Goal: Task Accomplishment & Management: Manage account settings

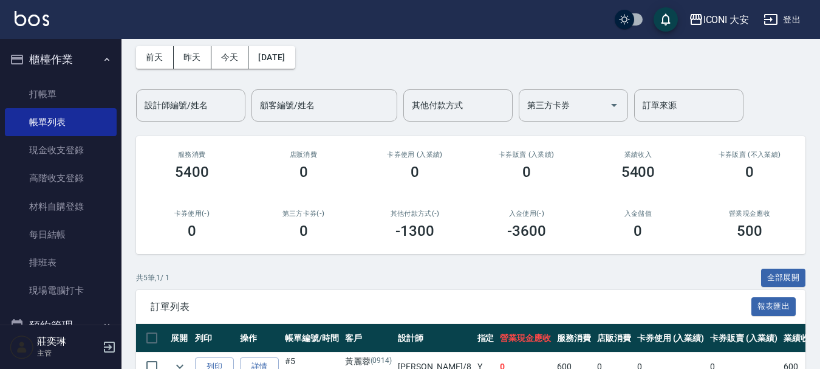
scroll to position [121, 0]
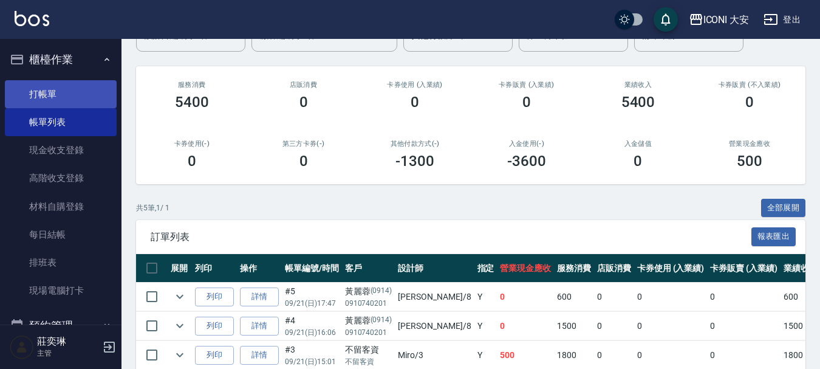
click at [43, 98] on link "打帳單" at bounding box center [61, 94] width 112 height 28
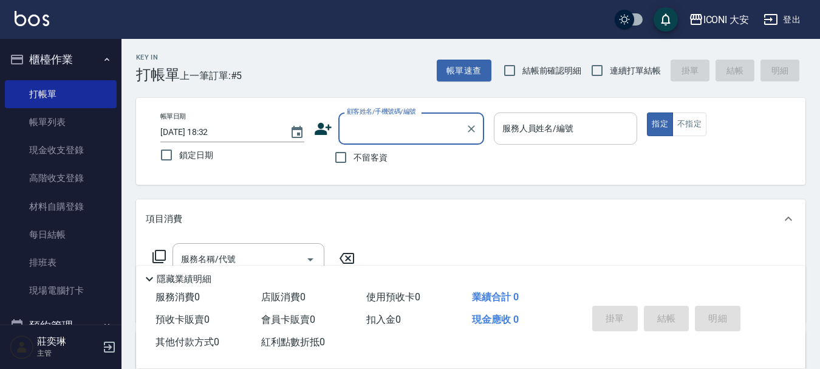
click at [508, 129] on div "服務人員姓名/編號 服務人員姓名/編號" at bounding box center [566, 128] width 144 height 32
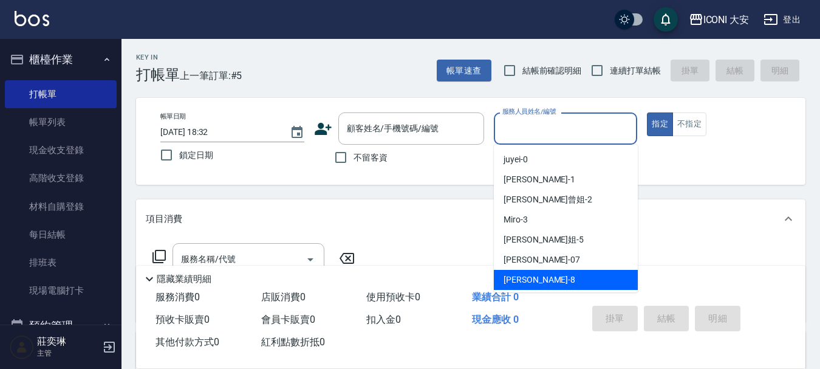
click at [514, 279] on span "Yulisa -8" at bounding box center [540, 279] width 72 height 13
type input "Yulisa-8"
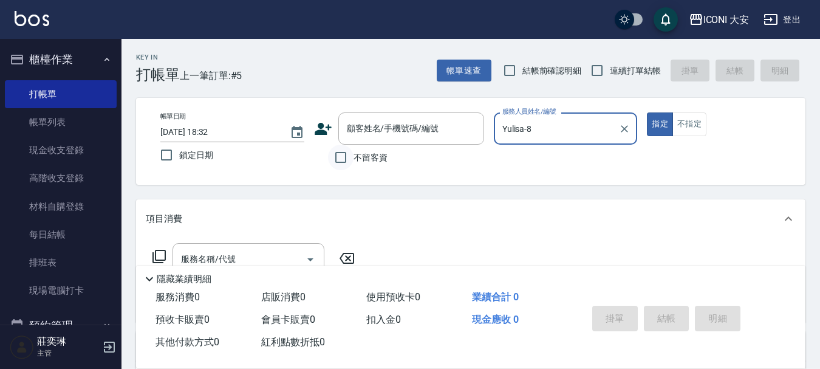
click at [340, 159] on input "不留客資" at bounding box center [341, 158] width 26 height 26
checkbox input "true"
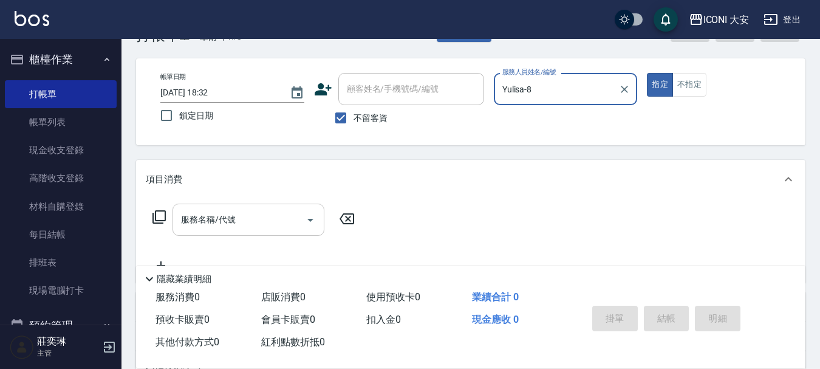
scroll to position [61, 0]
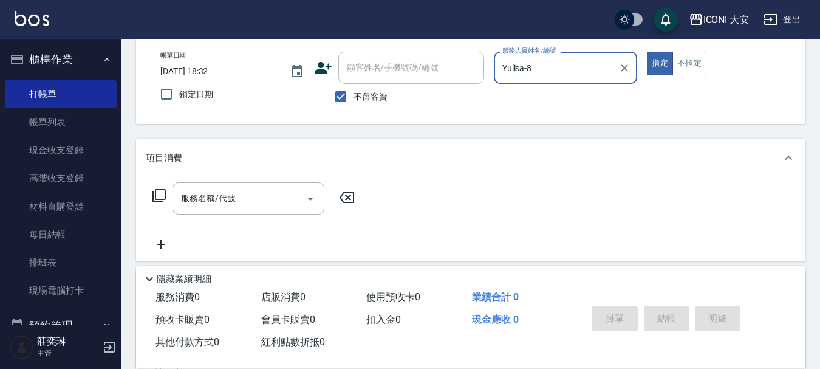
click at [158, 193] on icon at bounding box center [159, 195] width 15 height 15
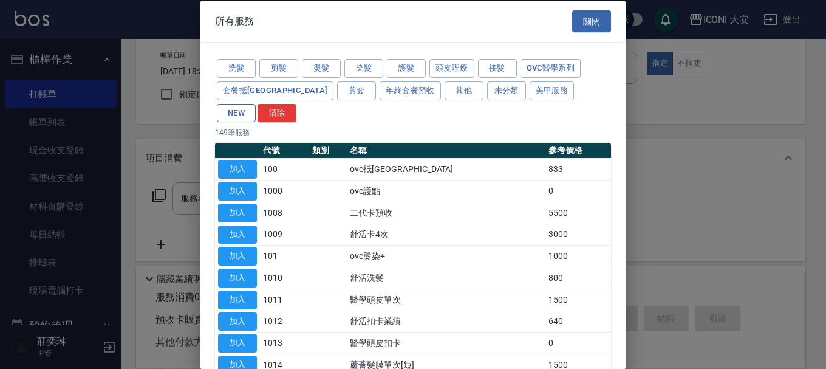
drag, startPoint x: 535, startPoint y: 83, endPoint x: 533, endPoint y: 89, distance: 6.2
click at [256, 103] on button "NEW" at bounding box center [236, 112] width 39 height 19
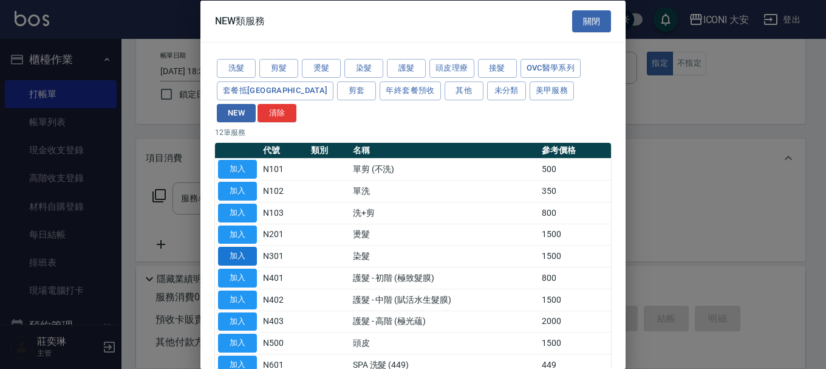
click at [246, 247] on button "加入" at bounding box center [237, 256] width 39 height 19
type input "染髮(N301)"
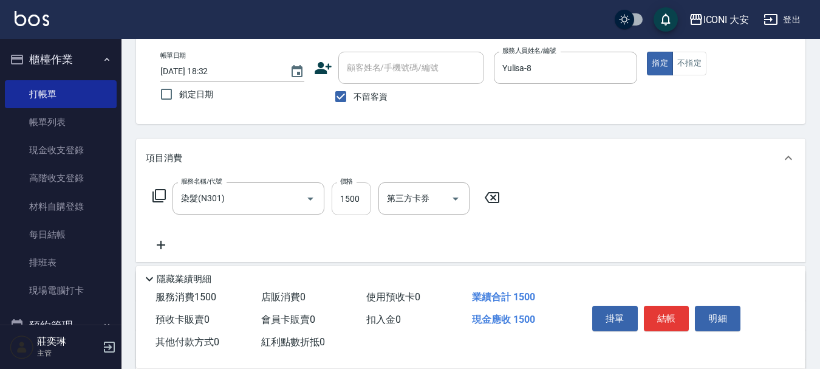
click at [362, 206] on input "1500" at bounding box center [351, 198] width 39 height 33
type input "2300"
click at [674, 310] on button "結帳" at bounding box center [667, 319] width 46 height 26
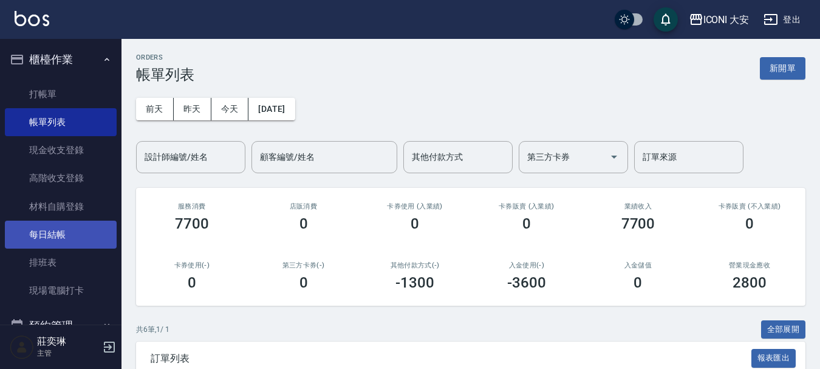
click at [61, 230] on link "每日結帳" at bounding box center [61, 234] width 112 height 28
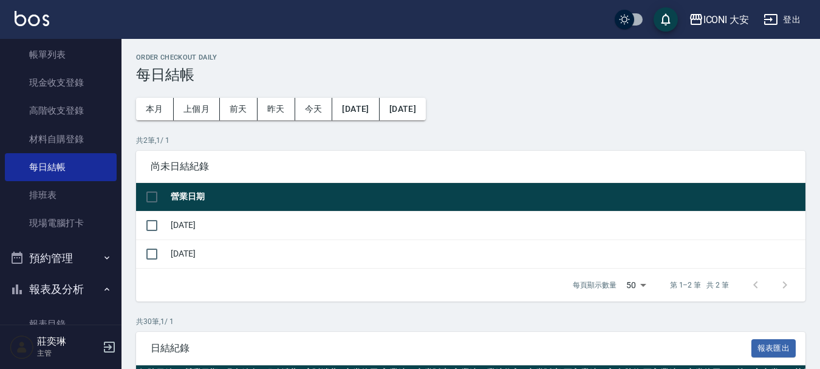
scroll to position [182, 0]
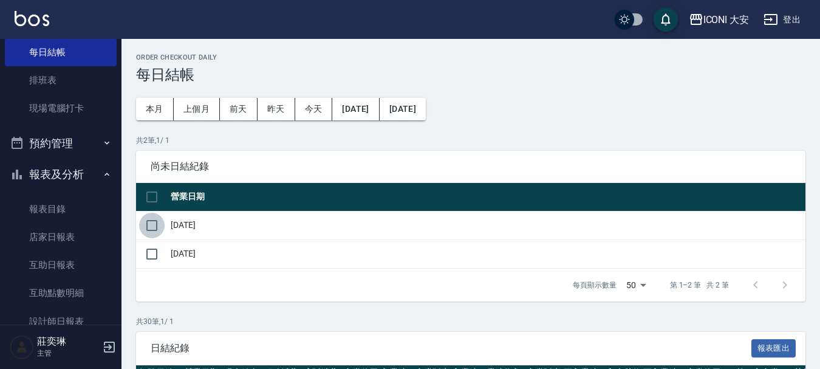
click at [149, 224] on input "checkbox" at bounding box center [152, 226] width 26 height 26
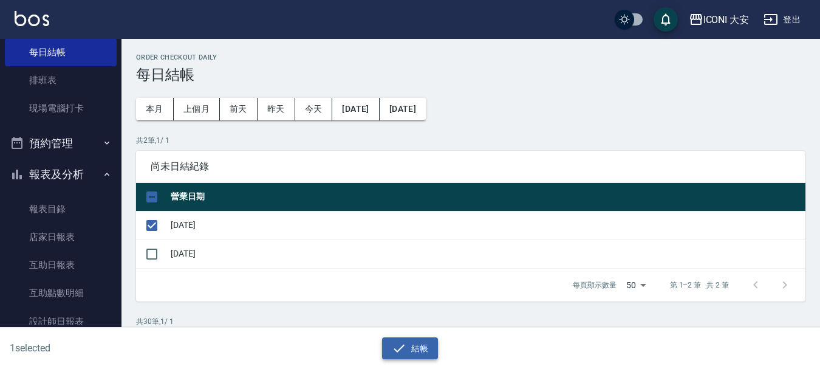
click at [394, 348] on icon "button" at bounding box center [399, 348] width 15 height 15
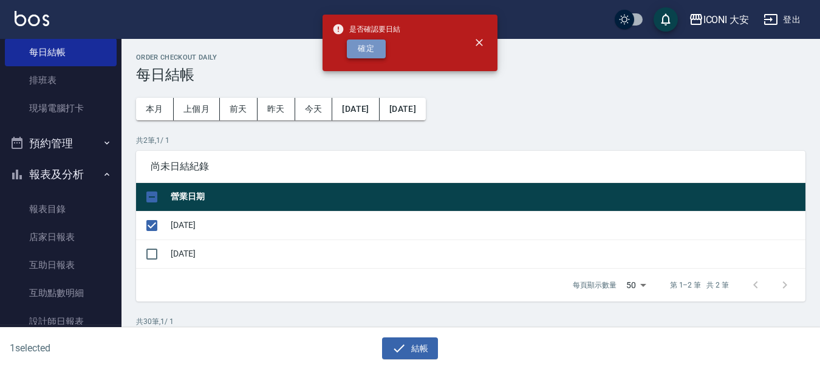
click at [354, 44] on button "確定" at bounding box center [366, 48] width 39 height 19
checkbox input "false"
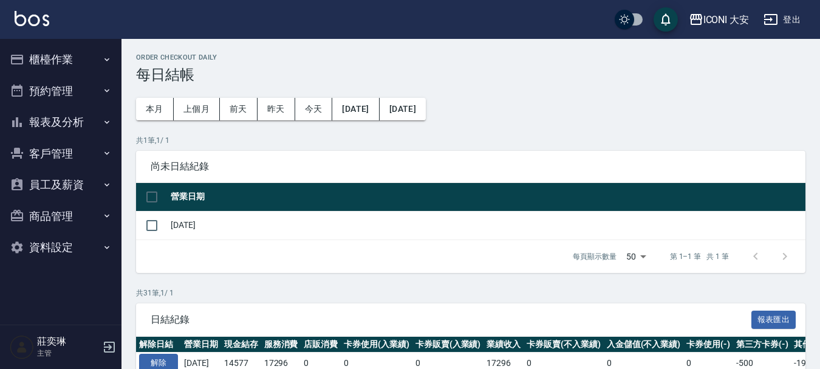
click at [55, 56] on button "櫃檯作業" at bounding box center [61, 60] width 112 height 32
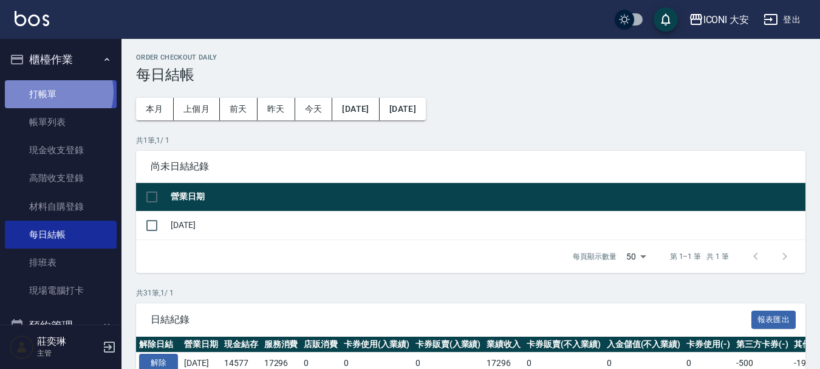
click at [53, 92] on link "打帳單" at bounding box center [61, 94] width 112 height 28
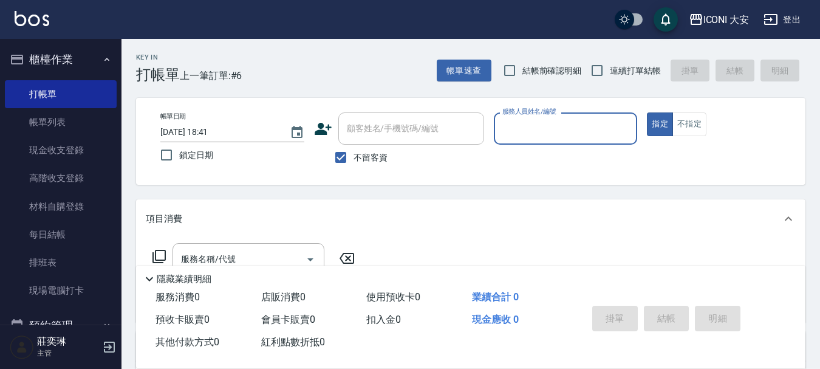
click at [557, 125] on input "服務人員姓名/編號" at bounding box center [565, 128] width 133 height 21
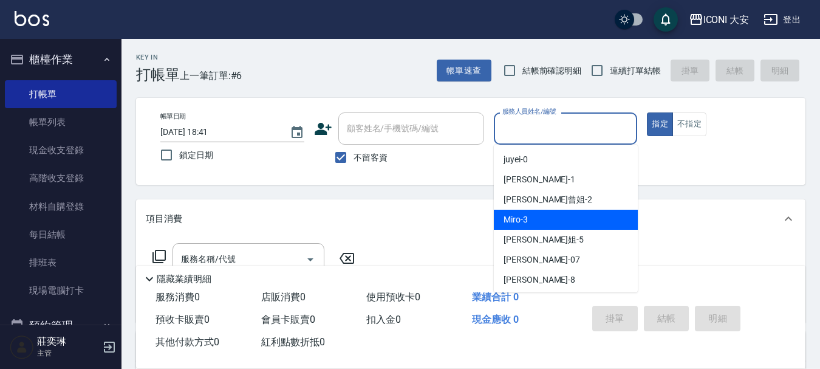
click at [543, 217] on div "Miro -3" at bounding box center [566, 220] width 144 height 20
type input "Miro-3"
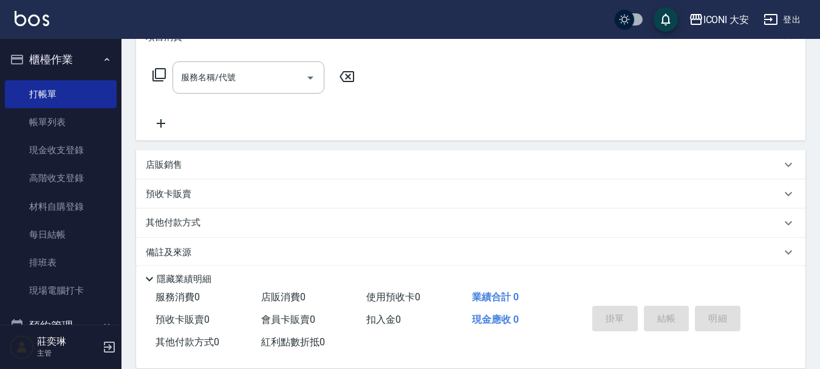
scroll to position [182, 0]
click at [162, 72] on icon at bounding box center [159, 74] width 15 height 15
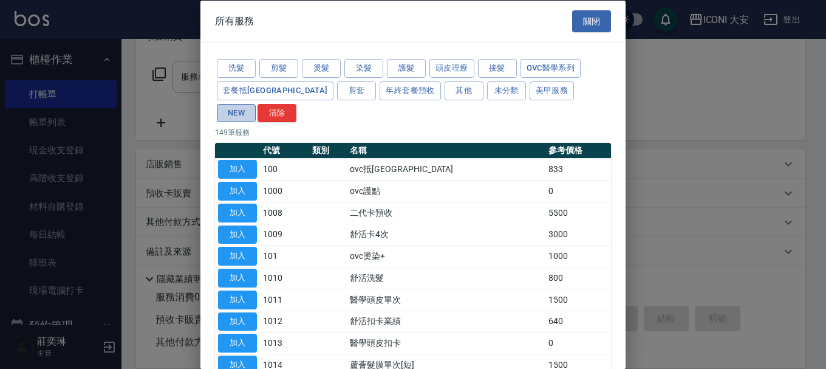
click at [256, 103] on button "NEW" at bounding box center [236, 112] width 39 height 19
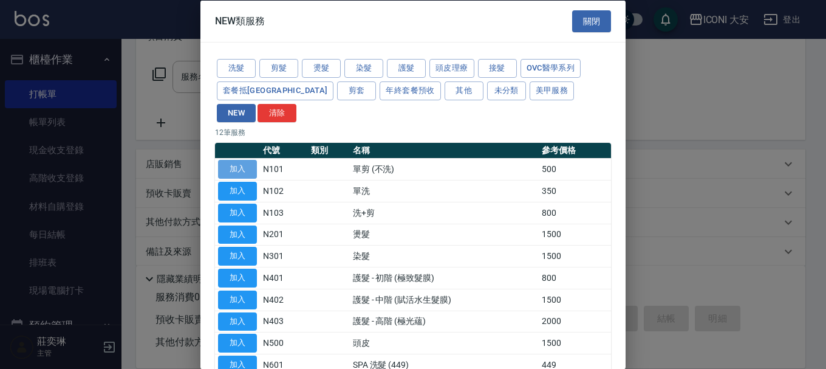
click at [232, 160] on button "加入" at bounding box center [237, 169] width 39 height 19
type input "單剪 (不洗)(N101)"
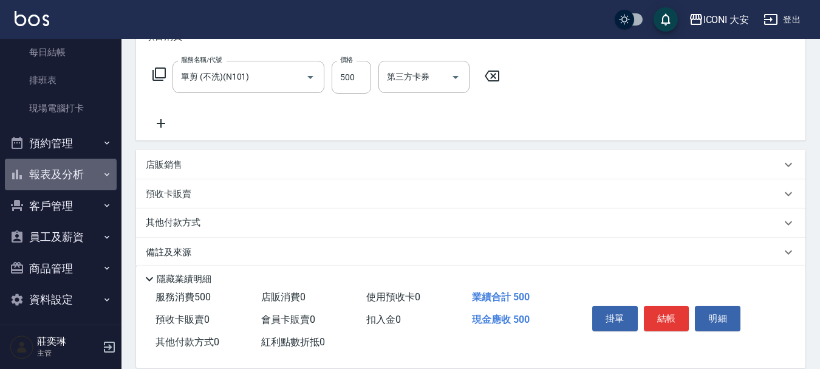
click at [60, 167] on button "報表及分析" at bounding box center [61, 175] width 112 height 32
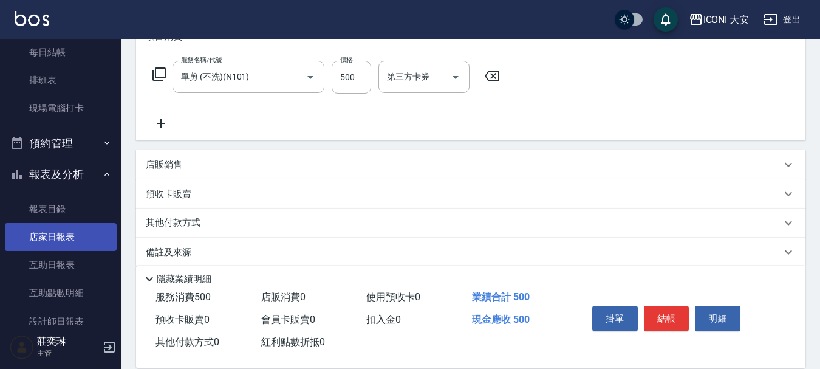
click at [65, 233] on link "店家日報表" at bounding box center [61, 237] width 112 height 28
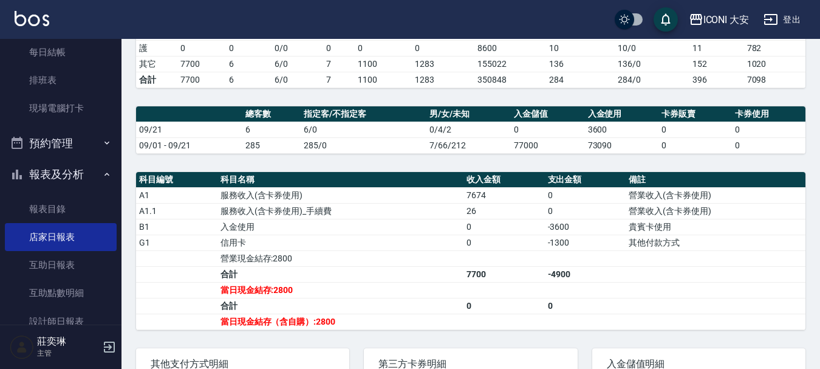
scroll to position [364, 0]
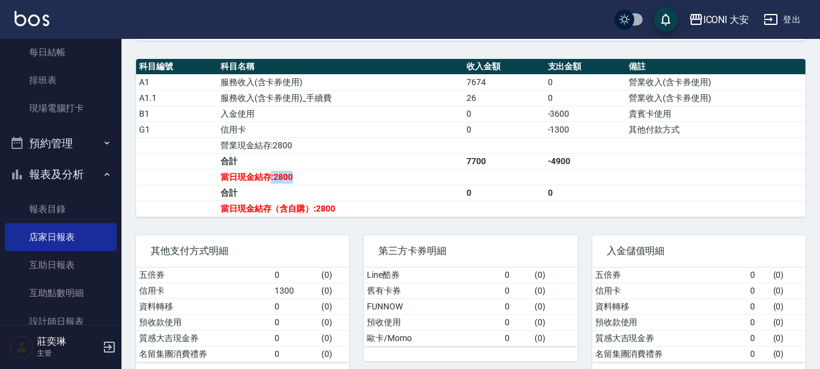
drag, startPoint x: 270, startPoint y: 183, endPoint x: 319, endPoint y: 186, distance: 49.9
click at [319, 185] on td "當日現金結存:2800" at bounding box center [340, 177] width 246 height 16
drag, startPoint x: 289, startPoint y: 186, endPoint x: 354, endPoint y: 194, distance: 65.5
click at [354, 194] on tbody "A1 服務收入(含卡券使用) 7674 0 營業收入(含卡券使用) A1.1 服務收入(含卡券使用)_手續費 26 0 營業收入(含卡券使用) B1 入金使用…" at bounding box center [470, 145] width 669 height 142
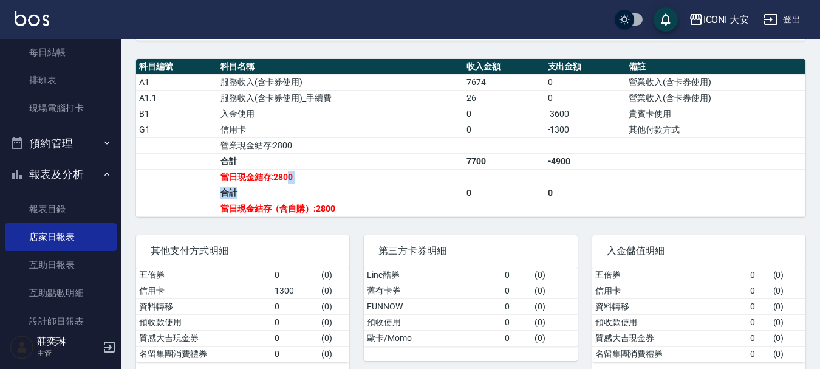
click at [354, 194] on td "合計" at bounding box center [340, 193] width 246 height 16
drag, startPoint x: 275, startPoint y: 190, endPoint x: 326, endPoint y: 190, distance: 50.4
click at [326, 185] on td "當日現金結存:2800" at bounding box center [340, 177] width 246 height 16
drag, startPoint x: 320, startPoint y: 218, endPoint x: 363, endPoint y: 224, distance: 43.6
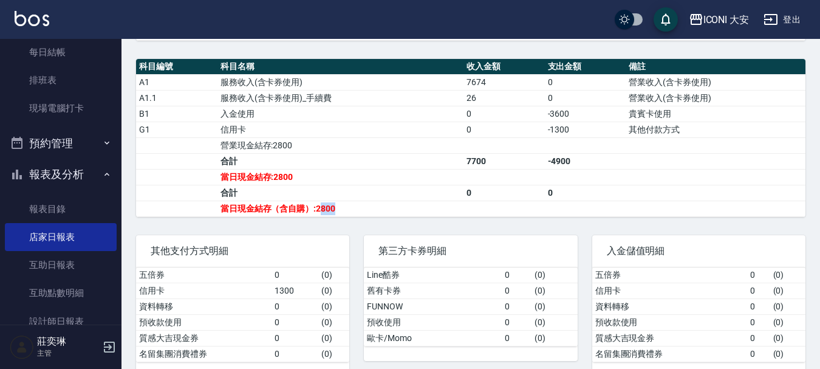
click at [363, 216] on td "當日現金結存（含自購）:2800" at bounding box center [340, 208] width 246 height 16
drag, startPoint x: 309, startPoint y: 216, endPoint x: 371, endPoint y: 217, distance: 61.4
click at [371, 216] on td "當日現金結存（含自購）:2800" at bounding box center [340, 208] width 246 height 16
click at [370, 216] on td "當日現金結存（含自購）:2800" at bounding box center [340, 208] width 246 height 16
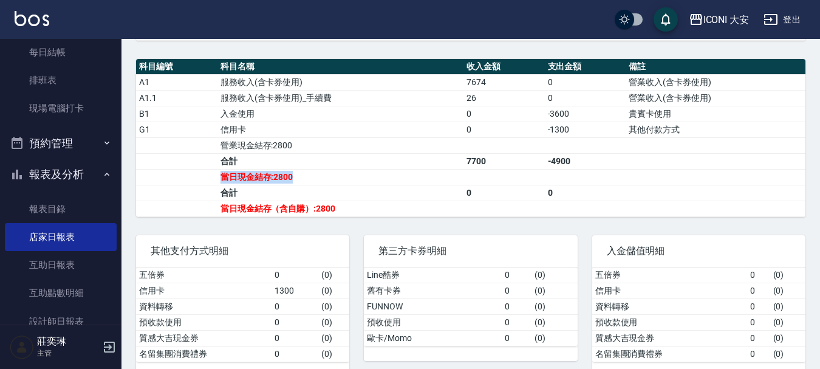
drag, startPoint x: 222, startPoint y: 190, endPoint x: 383, endPoint y: 188, distance: 161.0
click at [383, 185] on tr "當日現金結存:2800" at bounding box center [470, 177] width 669 height 16
drag, startPoint x: 383, startPoint y: 188, endPoint x: 245, endPoint y: 195, distance: 138.0
click at [382, 185] on td "當日現金結存:2800" at bounding box center [340, 177] width 246 height 16
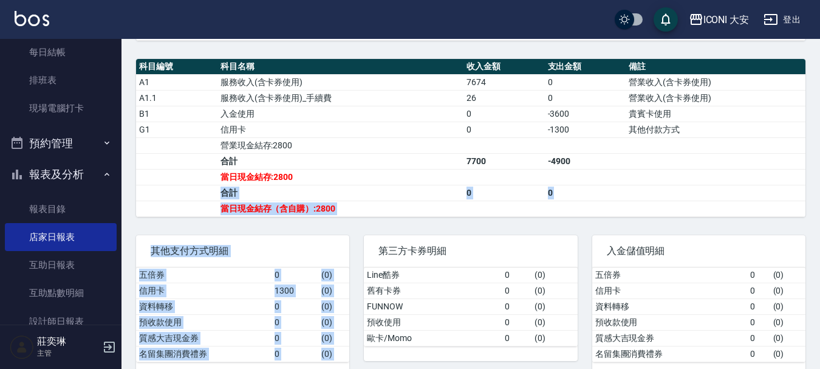
drag, startPoint x: 190, startPoint y: 200, endPoint x: 380, endPoint y: 228, distance: 192.2
click at [380, 228] on div "ICONI 大安 2025-09-21 店家日報表 列印時間： 2025-09-21-18:41 Merchant Daily Report 店家日報表 前天…" at bounding box center [470, 32] width 699 height 717
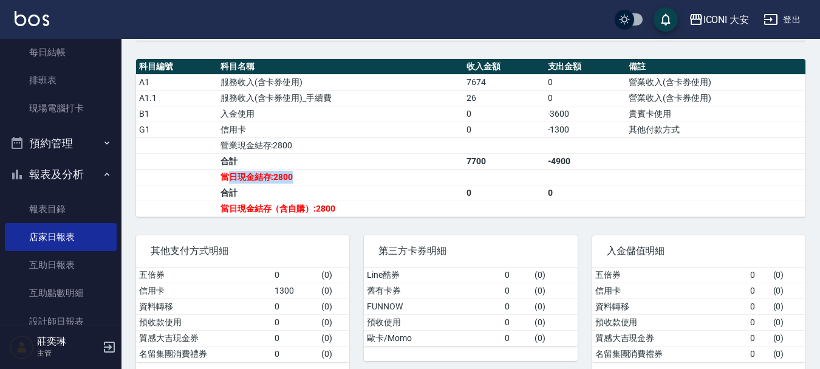
drag, startPoint x: 232, startPoint y: 186, endPoint x: 314, endPoint y: 187, distance: 82.0
click at [314, 185] on td "當日現金結存:2800" at bounding box center [340, 177] width 246 height 16
click at [315, 185] on td "當日現金結存:2800" at bounding box center [340, 177] width 246 height 16
drag, startPoint x: 282, startPoint y: 212, endPoint x: 334, endPoint y: 221, distance: 53.0
click at [334, 216] on td "當日現金結存（含自購）:2800" at bounding box center [340, 208] width 246 height 16
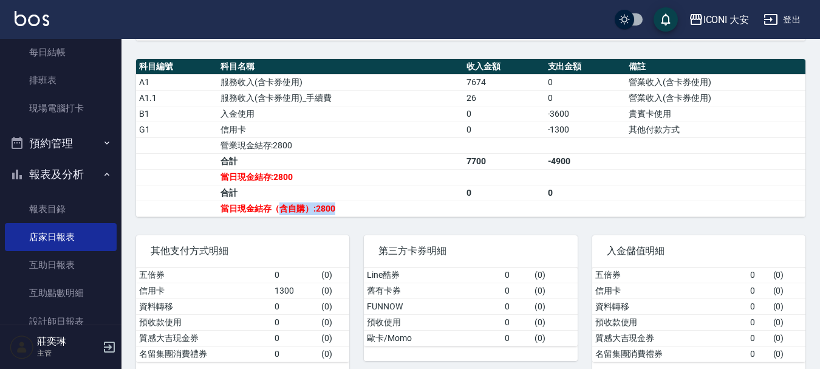
click at [334, 216] on td "當日現金結存（含自購）:2800" at bounding box center [340, 208] width 246 height 16
drag, startPoint x: 306, startPoint y: 214, endPoint x: 354, endPoint y: 215, distance: 48.0
click at [354, 215] on td "當日現金結存（含自購）:2800" at bounding box center [340, 208] width 246 height 16
drag, startPoint x: 193, startPoint y: 221, endPoint x: 346, endPoint y: 216, distance: 153.2
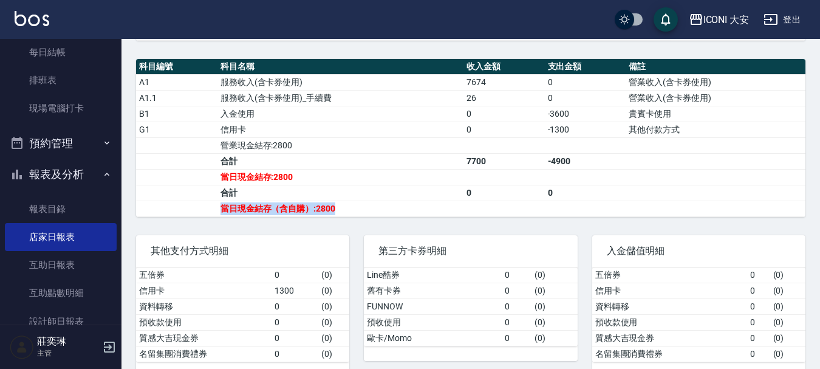
click at [346, 216] on tr "當日現金結存（含自購）:2800" at bounding box center [470, 208] width 669 height 16
click at [346, 216] on td "當日現金結存（含自購）:2800" at bounding box center [340, 208] width 246 height 16
drag, startPoint x: 235, startPoint y: 188, endPoint x: 324, endPoint y: 190, distance: 88.7
click at [324, 185] on td "當日現金結存:2800" at bounding box center [340, 177] width 246 height 16
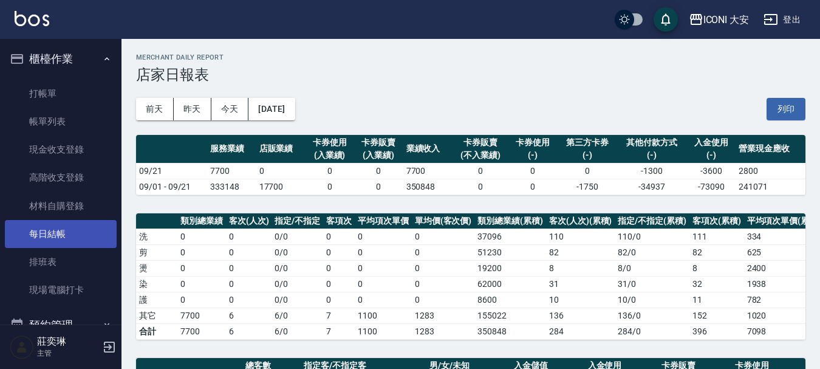
scroll to position [0, 0]
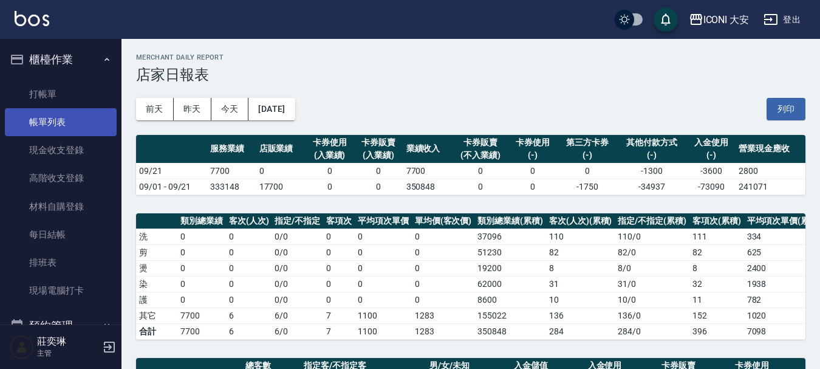
click at [67, 124] on link "帳單列表" at bounding box center [61, 122] width 112 height 28
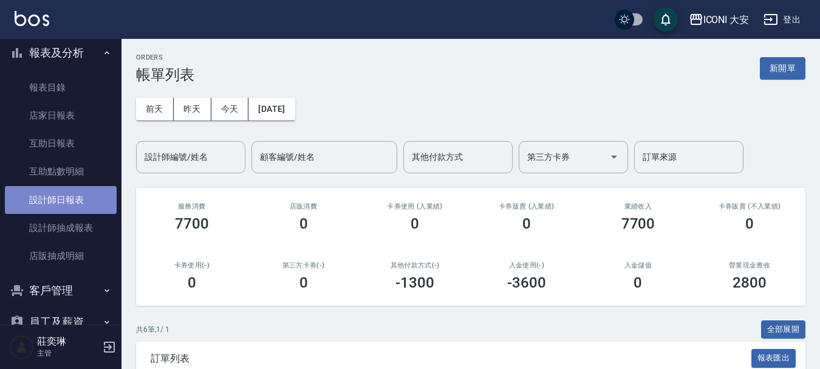
click at [67, 202] on link "設計師日報表" at bounding box center [61, 200] width 112 height 28
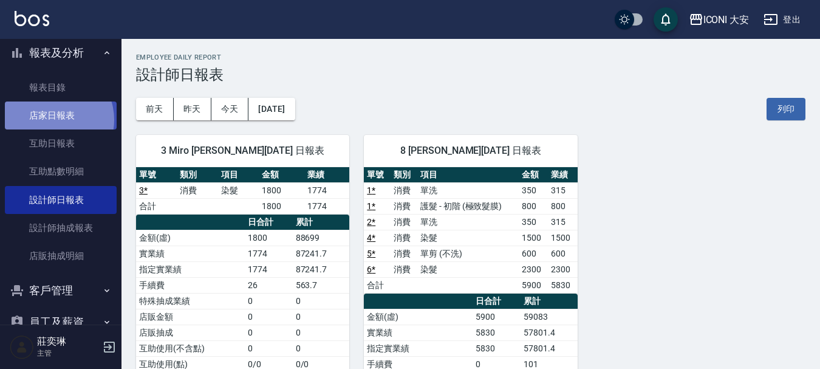
click at [52, 120] on link "店家日報表" at bounding box center [61, 115] width 112 height 28
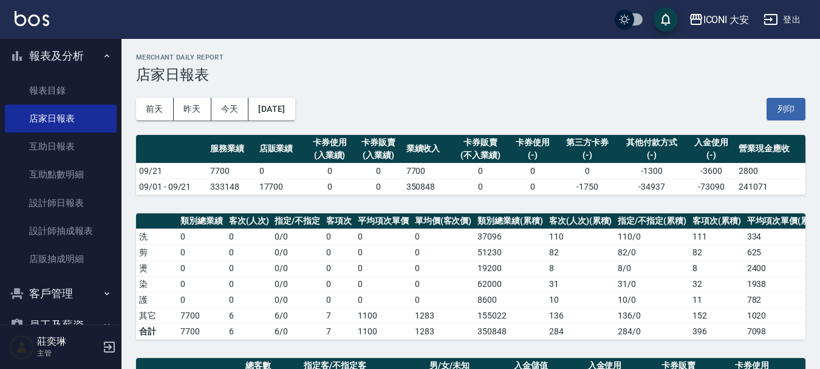
scroll to position [394, 0]
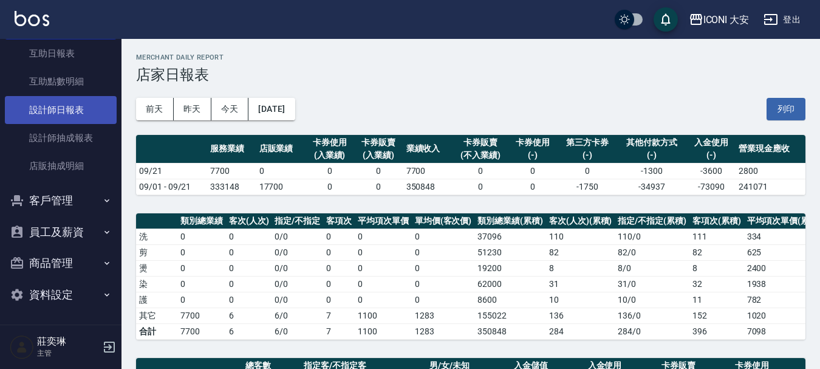
click at [67, 104] on link "設計師日報表" at bounding box center [61, 110] width 112 height 28
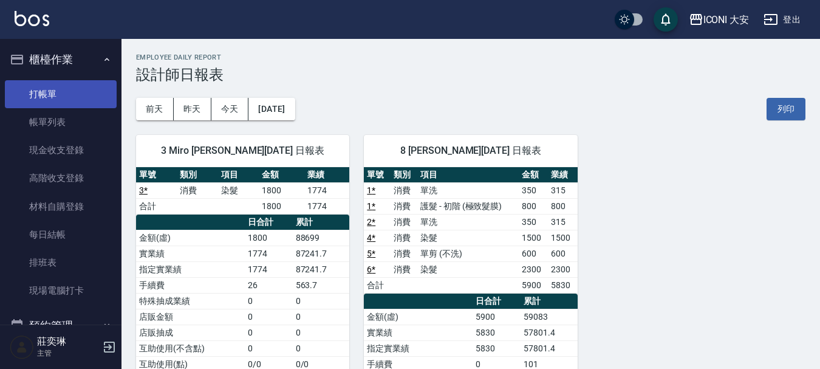
click at [56, 99] on link "打帳單" at bounding box center [61, 94] width 112 height 28
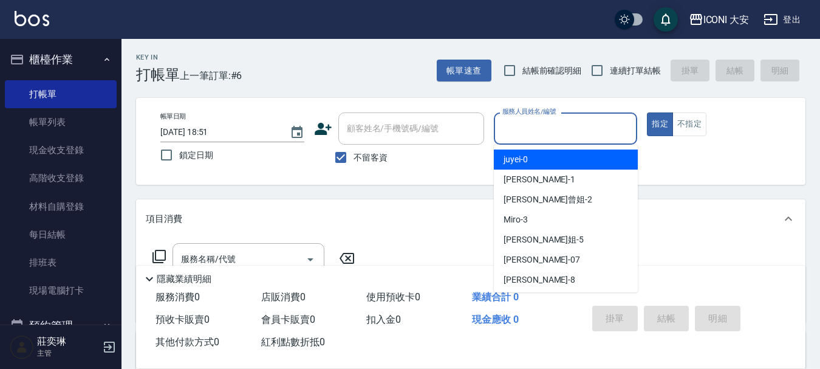
click at [544, 125] on input "服務人員姓名/編號" at bounding box center [565, 128] width 133 height 21
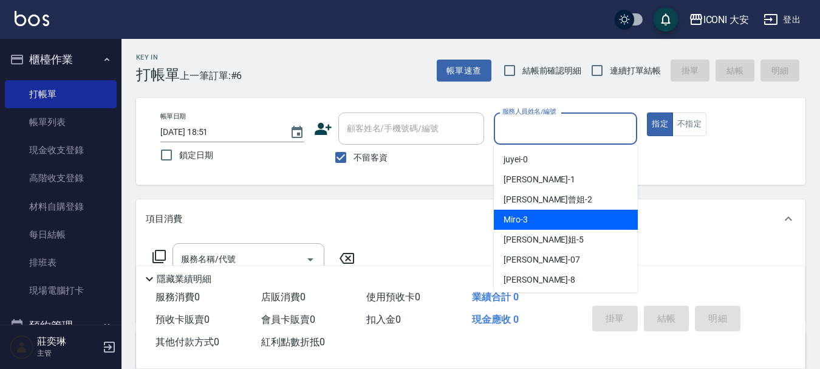
click at [510, 210] on div "Miro -3" at bounding box center [566, 220] width 144 height 20
type input "Miro-3"
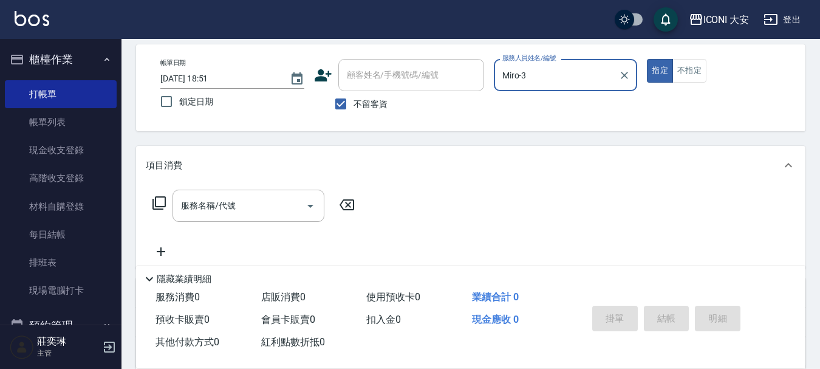
scroll to position [61, 0]
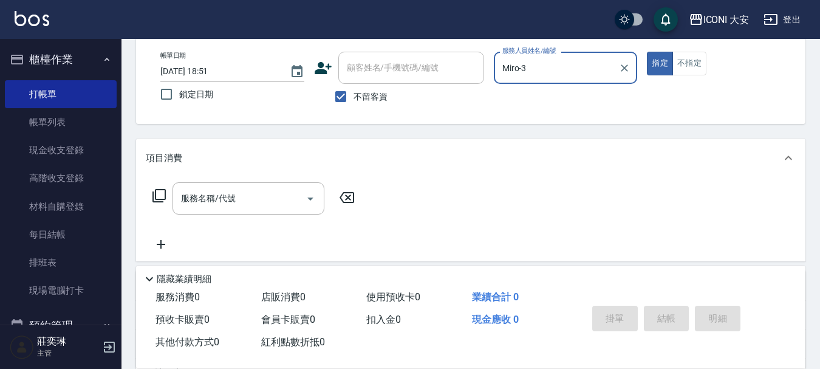
click at [157, 199] on icon at bounding box center [158, 195] width 13 height 13
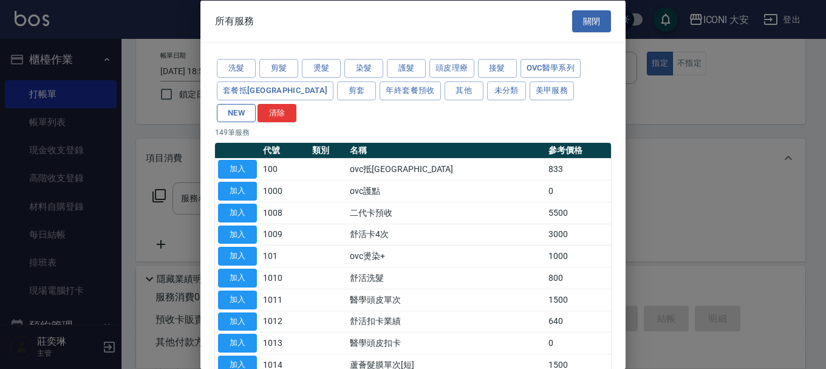
click at [256, 103] on button "NEW" at bounding box center [236, 112] width 39 height 19
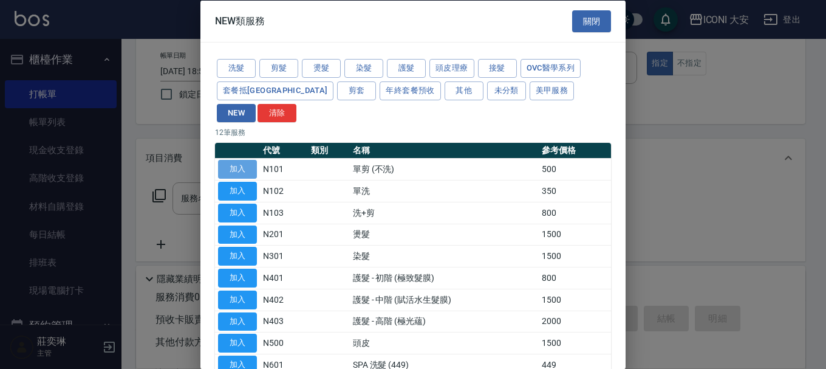
click at [242, 160] on button "加入" at bounding box center [237, 169] width 39 height 19
type input "單剪 (不洗)(N101)"
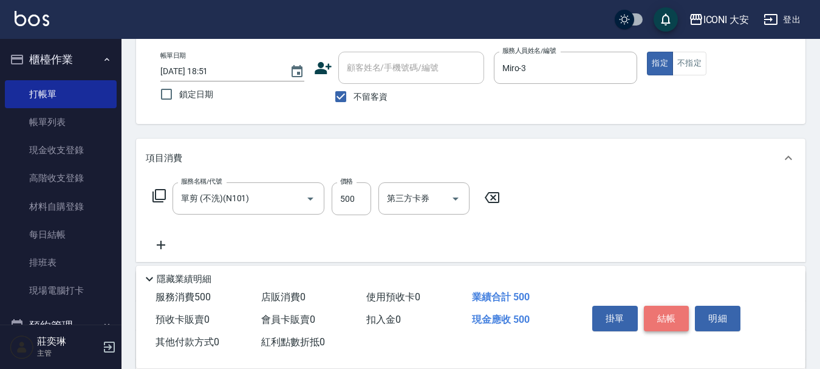
click at [664, 307] on button "結帳" at bounding box center [667, 319] width 46 height 26
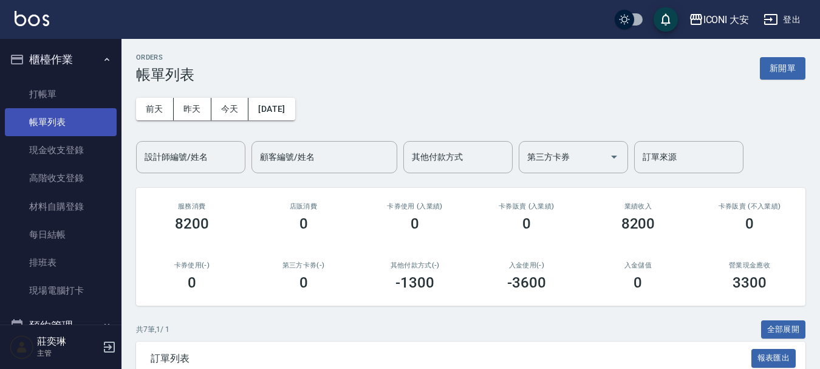
click at [84, 126] on link "帳單列表" at bounding box center [61, 122] width 112 height 28
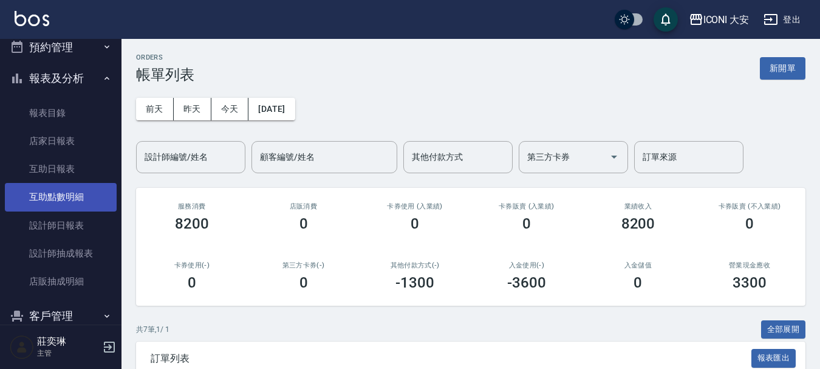
scroll to position [364, 0]
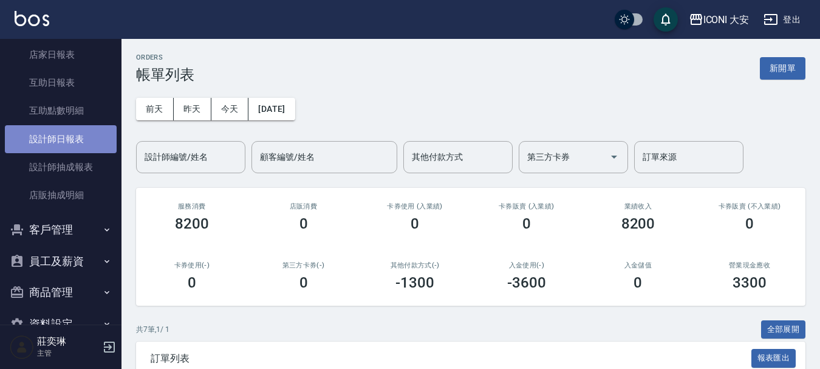
click at [86, 138] on link "設計師日報表" at bounding box center [61, 139] width 112 height 28
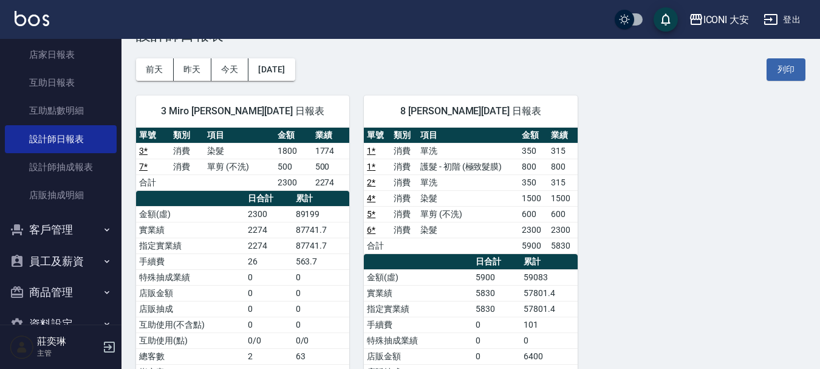
scroll to position [61, 0]
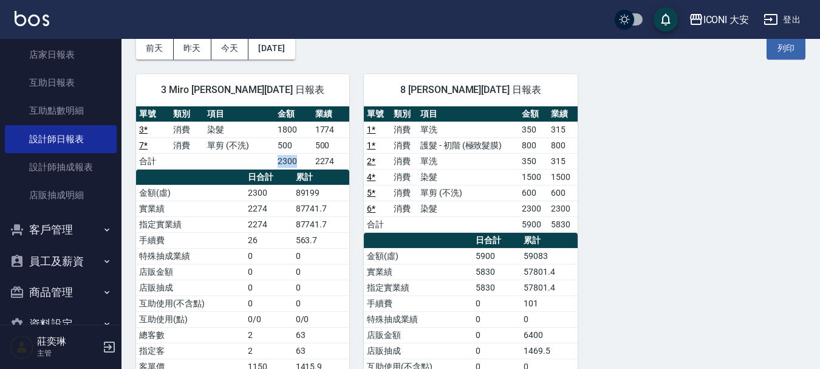
drag, startPoint x: 274, startPoint y: 157, endPoint x: 312, endPoint y: 154, distance: 37.8
click at [312, 154] on tr "合計 2300 2274" at bounding box center [242, 161] width 213 height 16
click at [312, 154] on td "2300" at bounding box center [294, 161] width 38 height 16
drag, startPoint x: 228, startPoint y: 186, endPoint x: 321, endPoint y: 190, distance: 93.6
click at [321, 190] on tr "金額(虛) 2300 89199" at bounding box center [242, 193] width 213 height 16
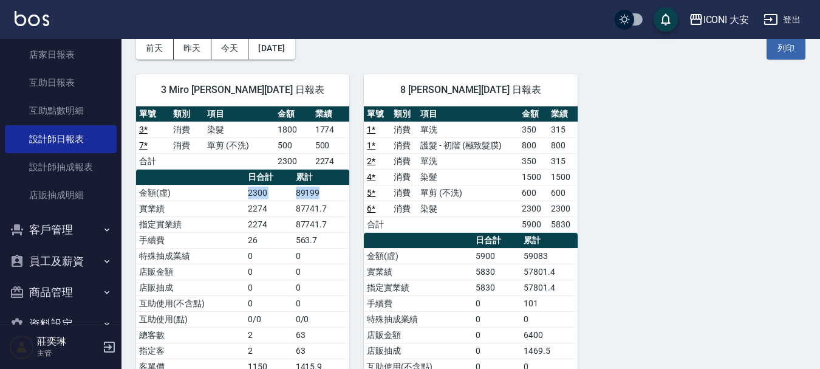
click at [321, 190] on td "89199" at bounding box center [321, 193] width 57 height 16
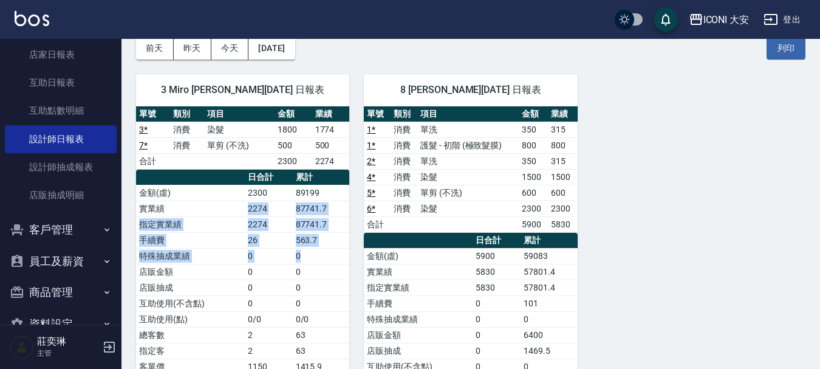
drag, startPoint x: 242, startPoint y: 203, endPoint x: 310, endPoint y: 250, distance: 82.1
click at [310, 250] on tbody "金額(虛) 2300 89199 實業績 2274 87741.7 指定實業績 2274 87741.7 手續費 26 563.7 特殊抽成業績 0 0 店販…" at bounding box center [242, 295] width 213 height 221
click at [310, 250] on td "0" at bounding box center [321, 256] width 57 height 16
drag, startPoint x: 264, startPoint y: 200, endPoint x: 318, endPoint y: 250, distance: 73.9
click at [318, 250] on tbody "金額(虛) 2300 89199 實業績 2274 87741.7 指定實業績 2274 87741.7 手續費 26 563.7 特殊抽成業績 0 0 店販…" at bounding box center [242, 295] width 213 height 221
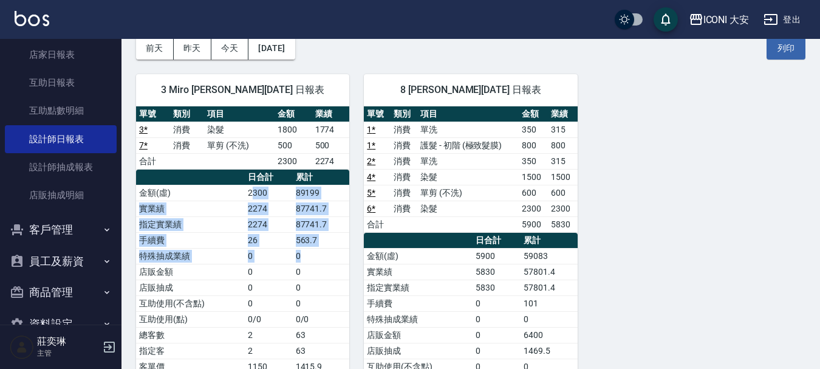
click at [318, 250] on td "0" at bounding box center [321, 256] width 57 height 16
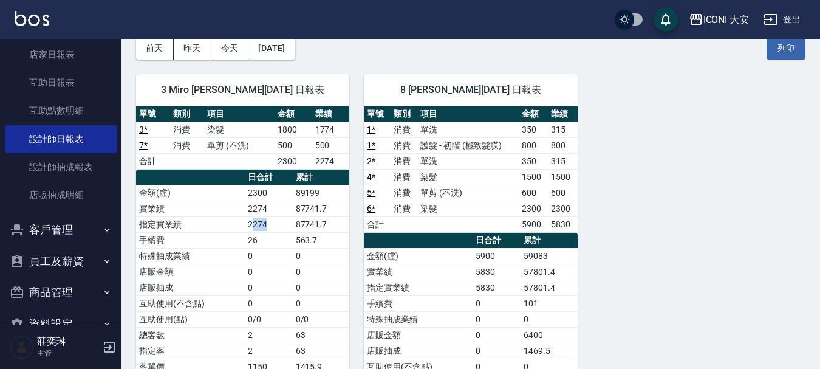
drag, startPoint x: 259, startPoint y: 214, endPoint x: 289, endPoint y: 219, distance: 30.2
click at [289, 219] on td "2274" at bounding box center [269, 224] width 48 height 16
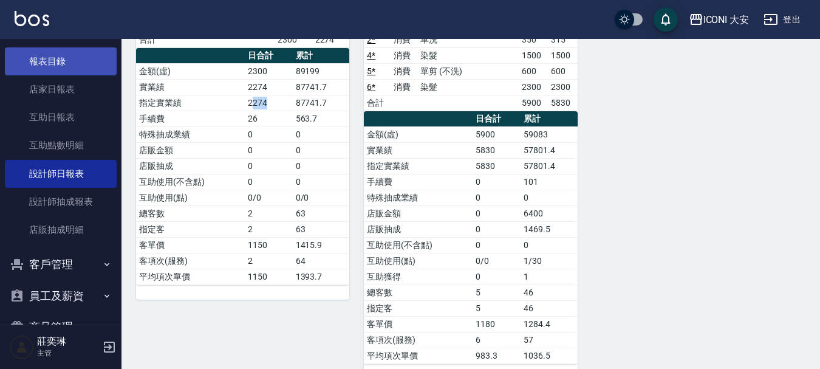
scroll to position [211, 0]
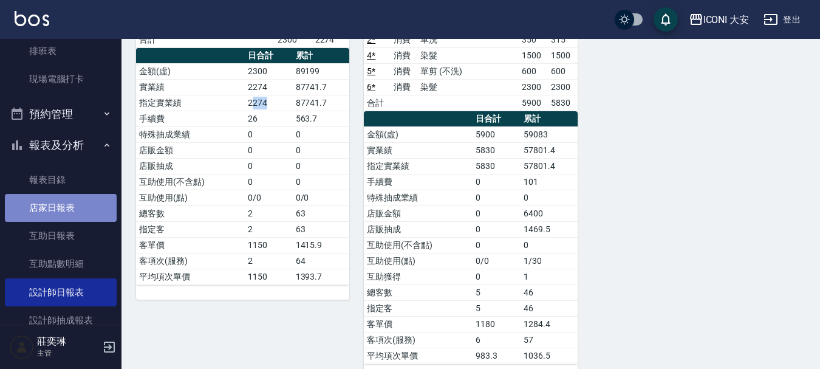
click at [71, 209] on link "店家日報表" at bounding box center [61, 208] width 112 height 28
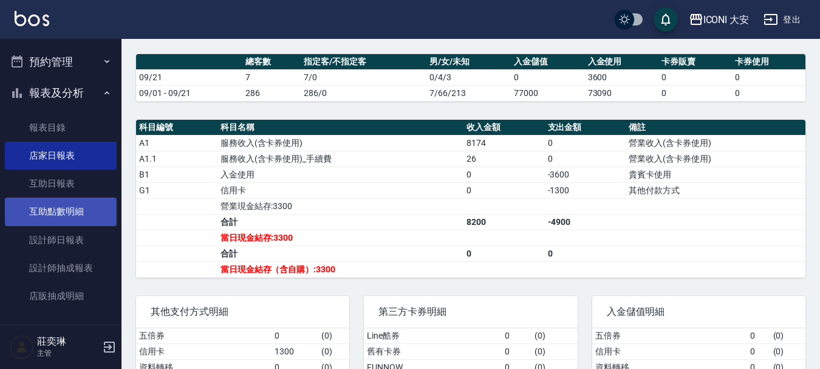
scroll to position [394, 0]
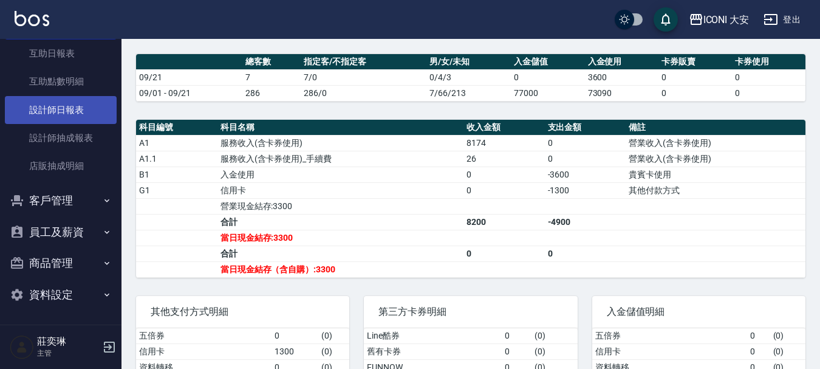
click at [66, 113] on link "設計師日報表" at bounding box center [61, 110] width 112 height 28
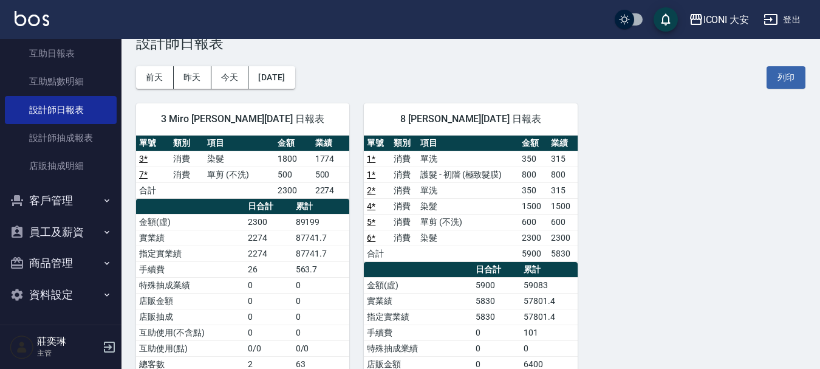
scroll to position [61, 0]
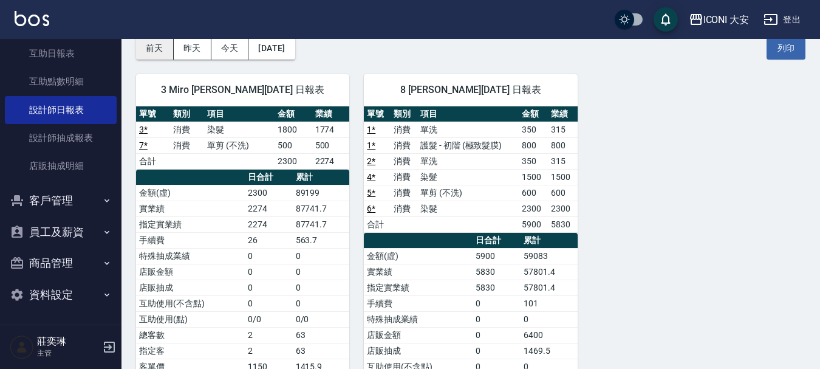
click at [162, 50] on button "前天" at bounding box center [155, 48] width 38 height 22
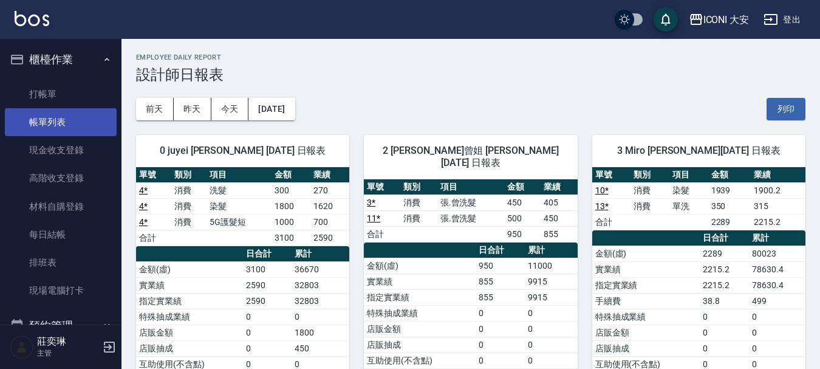
click at [34, 111] on link "帳單列表" at bounding box center [61, 122] width 112 height 28
